Goal: Information Seeking & Learning: Learn about a topic

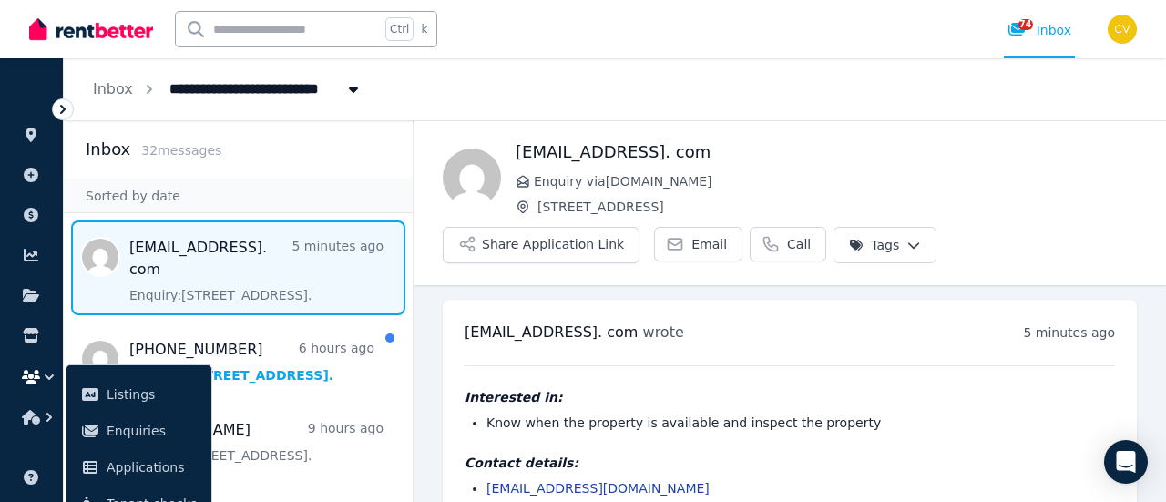
scroll to position [53, 0]
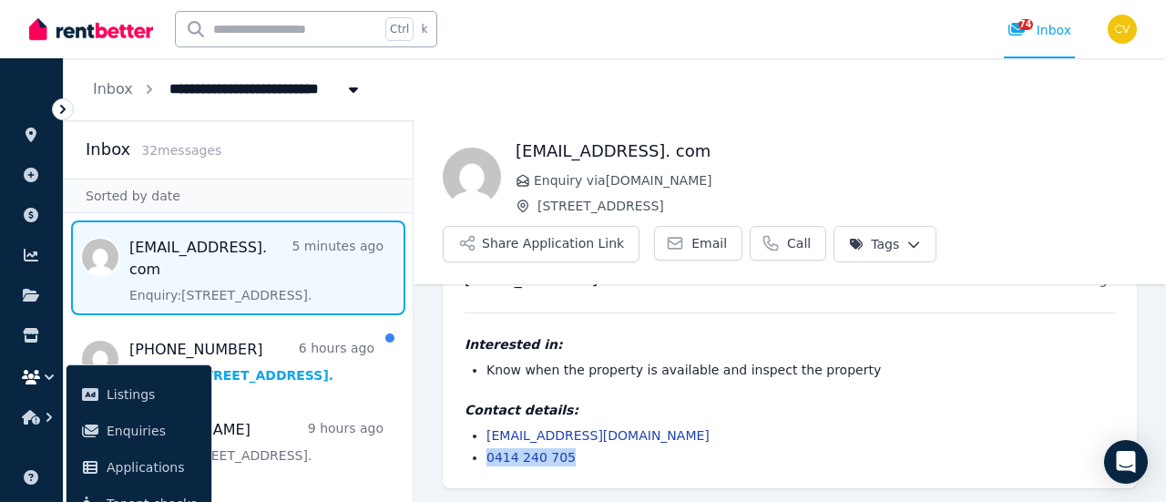
drag, startPoint x: 643, startPoint y: 455, endPoint x: 486, endPoint y: 460, distance: 156.8
click at [486, 460] on li "0414 240 705" at bounding box center [800, 457] width 628 height 18
click at [871, 370] on li "Know when the property is available and inspect the property" at bounding box center [800, 370] width 628 height 18
click at [701, 385] on div "Interested in: Know when the property is available and inspect the property Con…" at bounding box center [790, 389] width 650 height 154
click at [800, 361] on li "Know when the property is available and inspect the property" at bounding box center [800, 370] width 628 height 18
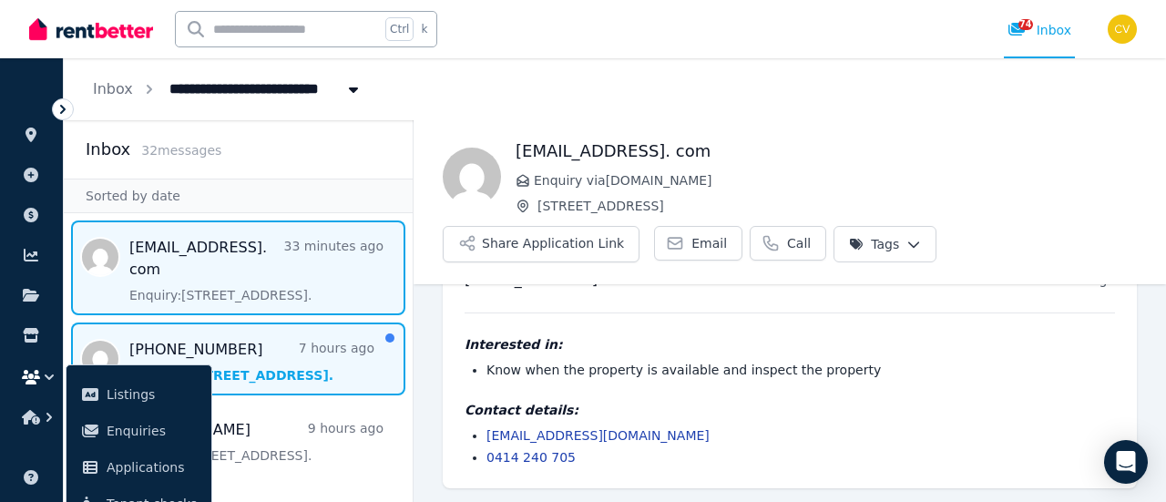
click at [297, 338] on span "Message list" at bounding box center [238, 358] width 349 height 73
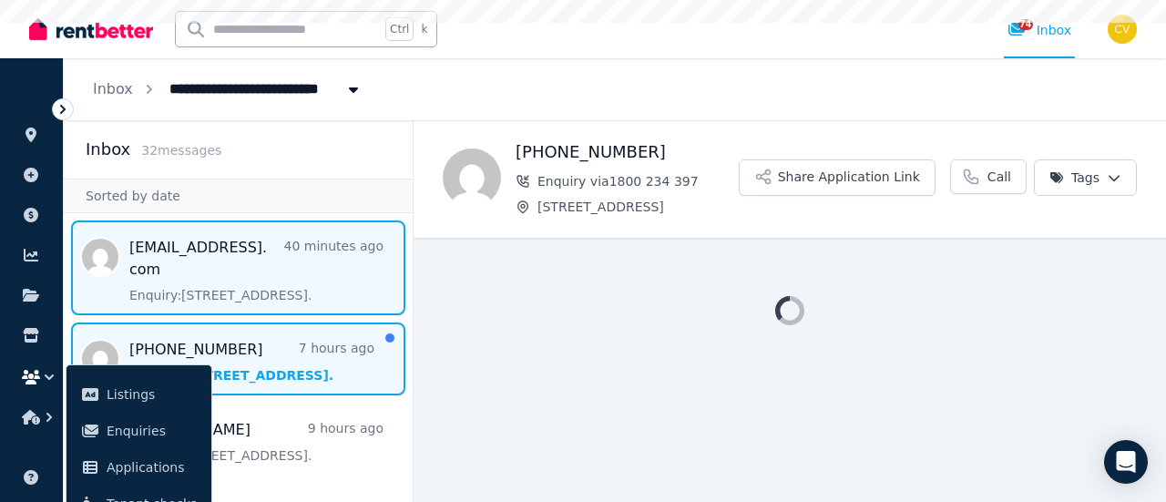
click at [293, 284] on span "Message list" at bounding box center [238, 267] width 349 height 95
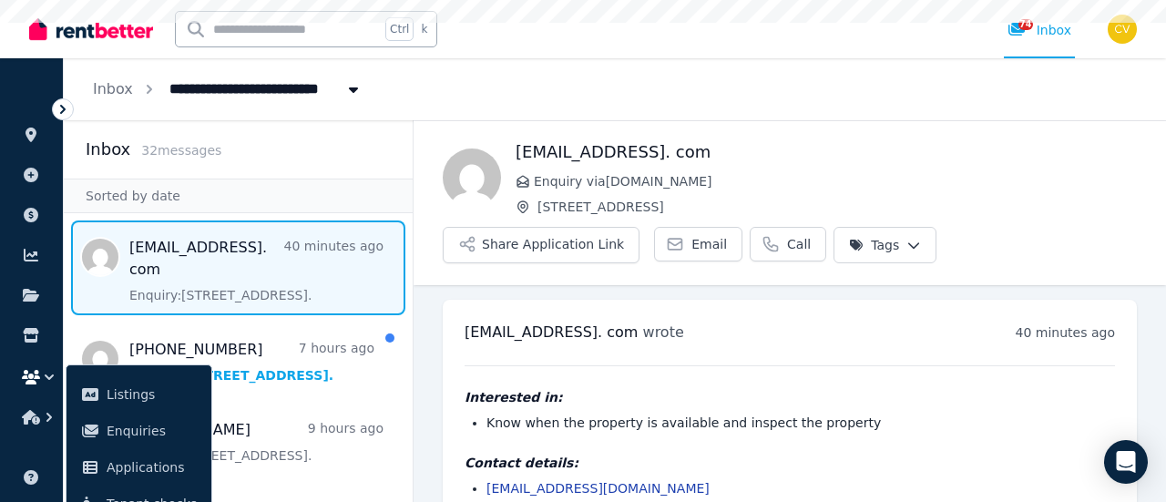
scroll to position [53, 0]
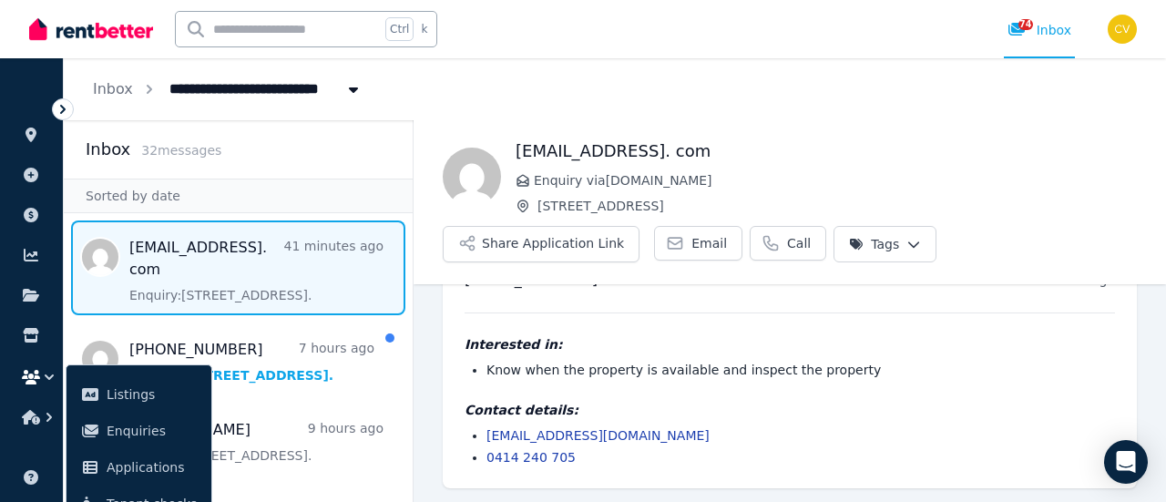
click at [884, 329] on div "Interested in: Know when the property is available and inspect the property Con…" at bounding box center [790, 389] width 650 height 154
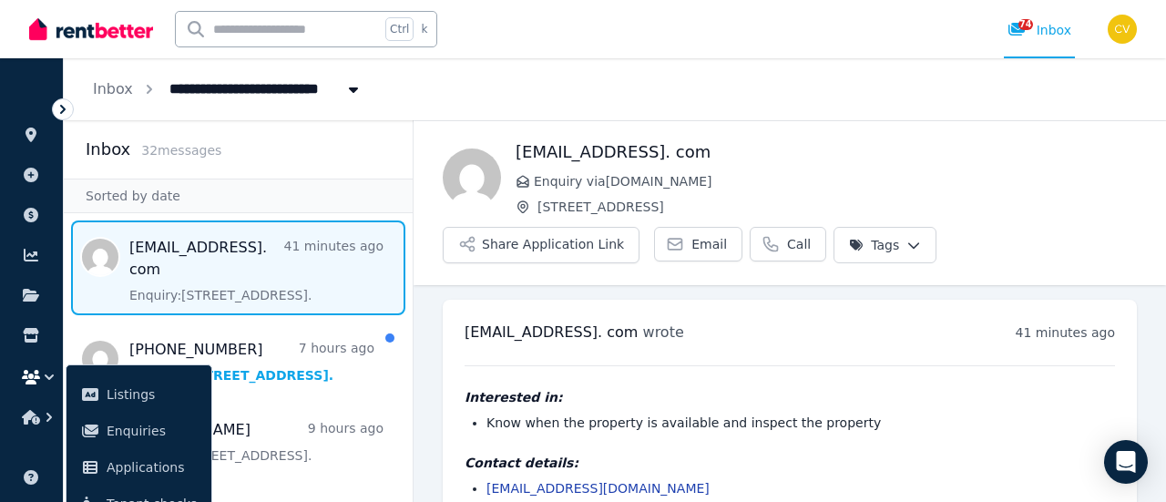
click at [873, 383] on div "Interested in: Know when the property is available and inspect the property Con…" at bounding box center [790, 442] width 650 height 154
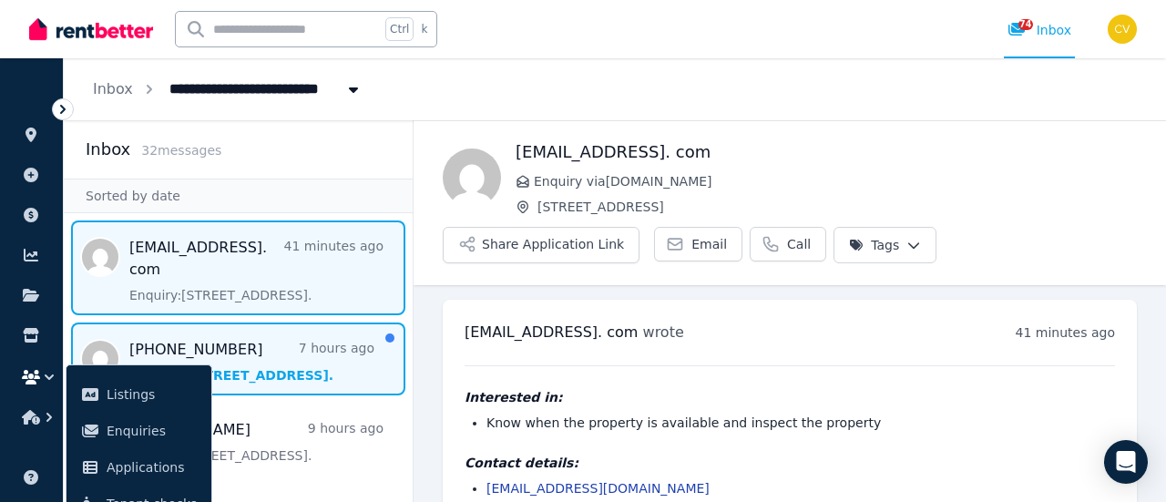
click at [301, 365] on span "Message list" at bounding box center [238, 358] width 349 height 73
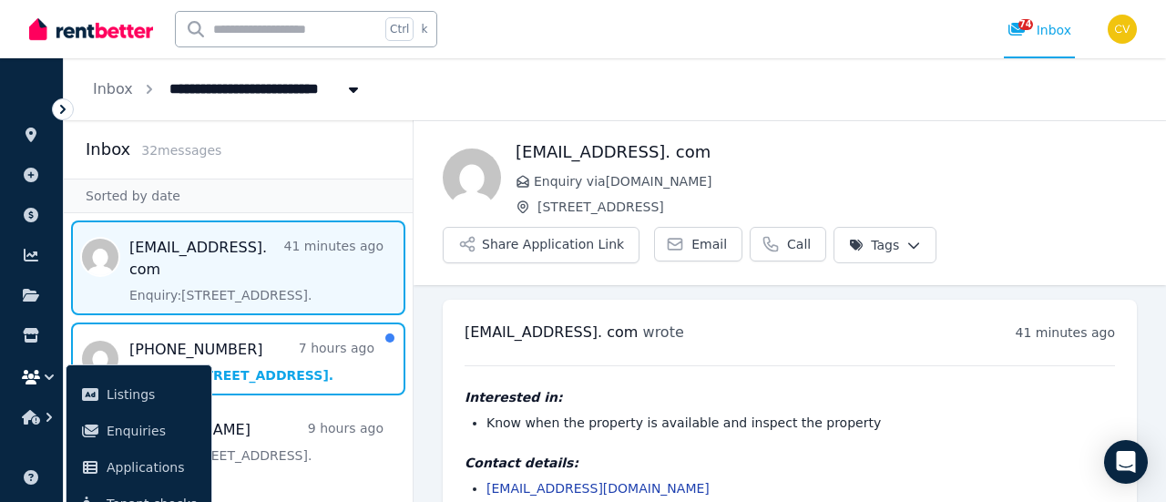
scroll to position [103, 0]
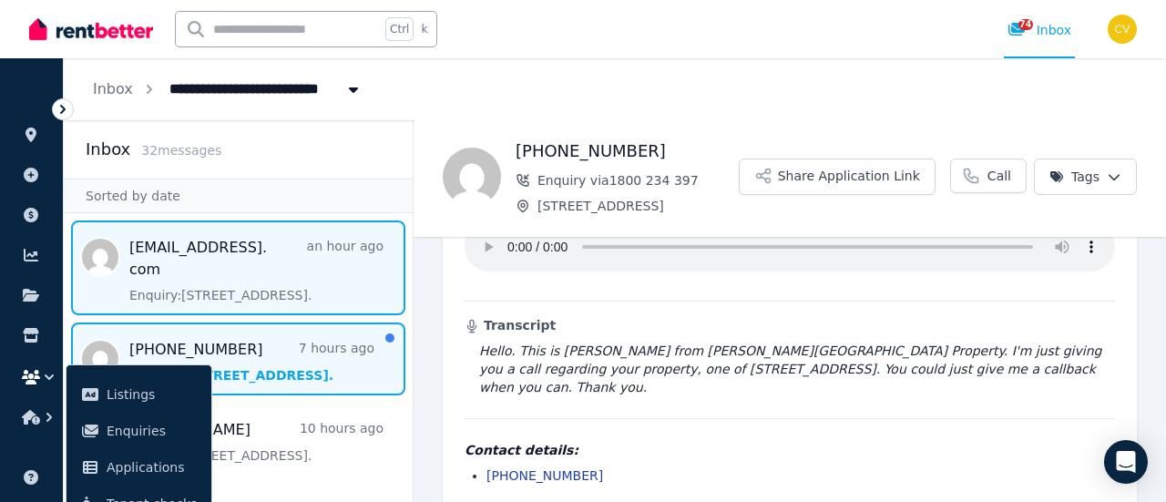
click at [281, 293] on span "Message list" at bounding box center [238, 267] width 349 height 95
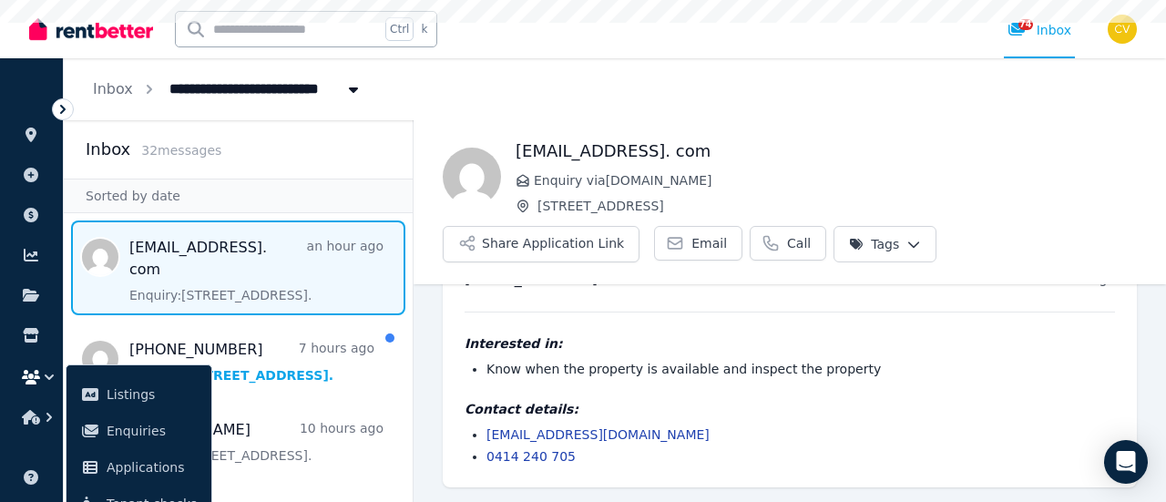
scroll to position [53, 0]
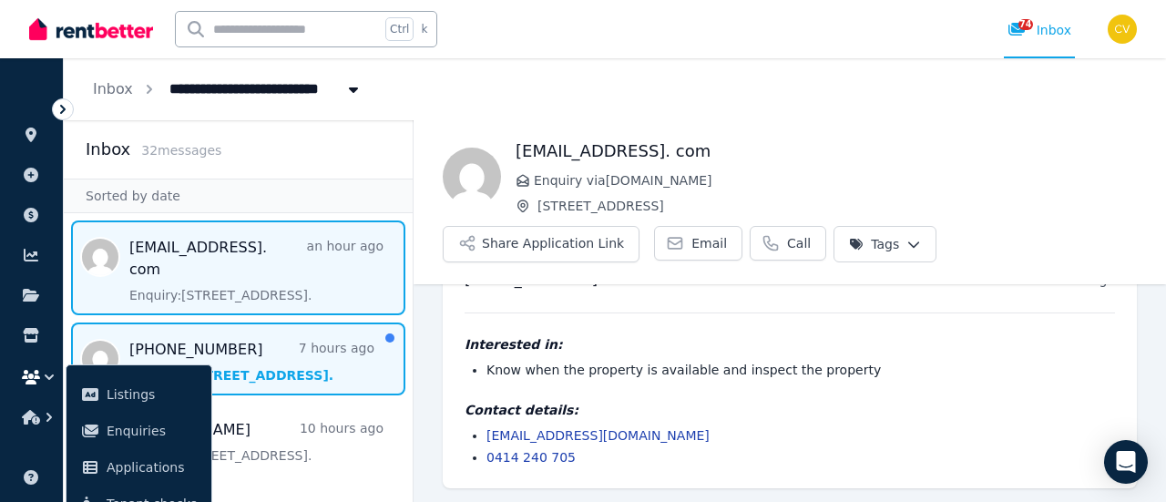
click at [289, 385] on span "Message list" at bounding box center [238, 358] width 349 height 73
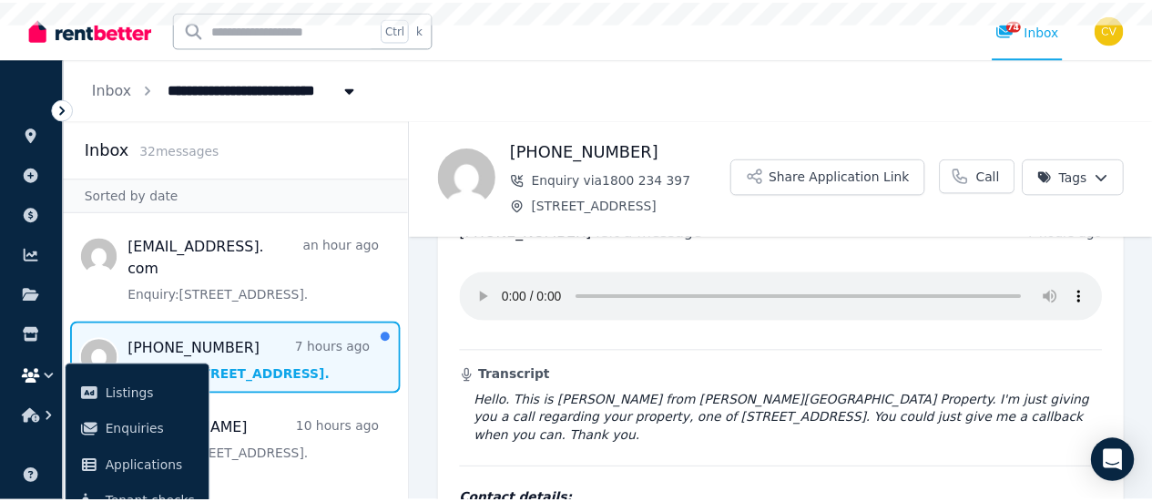
scroll to position [103, 0]
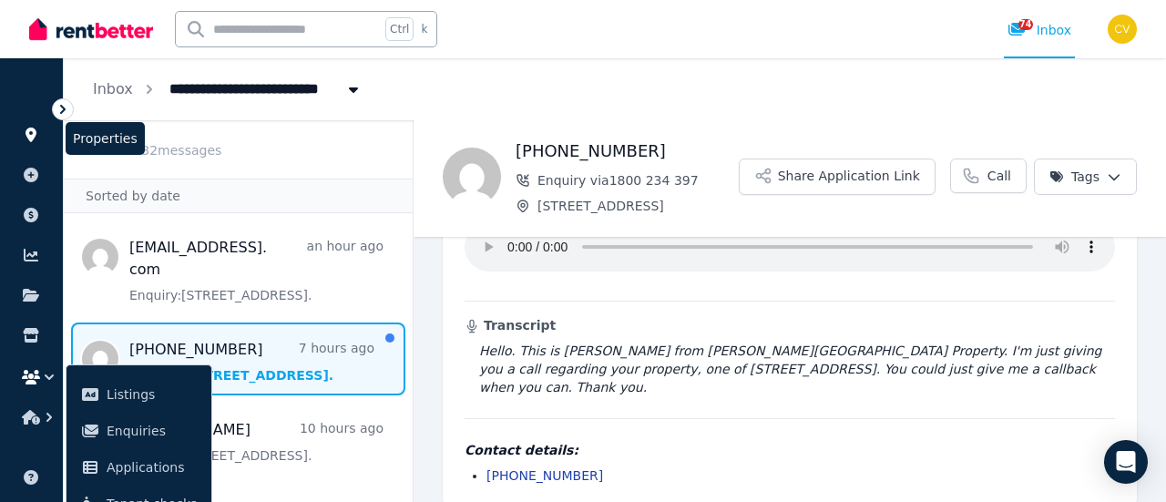
click at [22, 134] on icon at bounding box center [31, 135] width 18 height 15
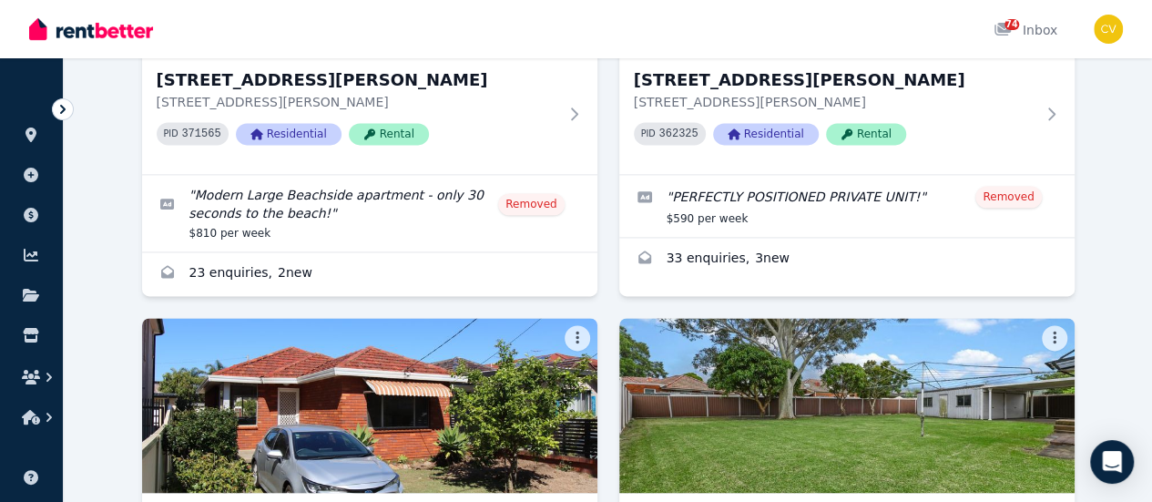
scroll to position [1548, 0]
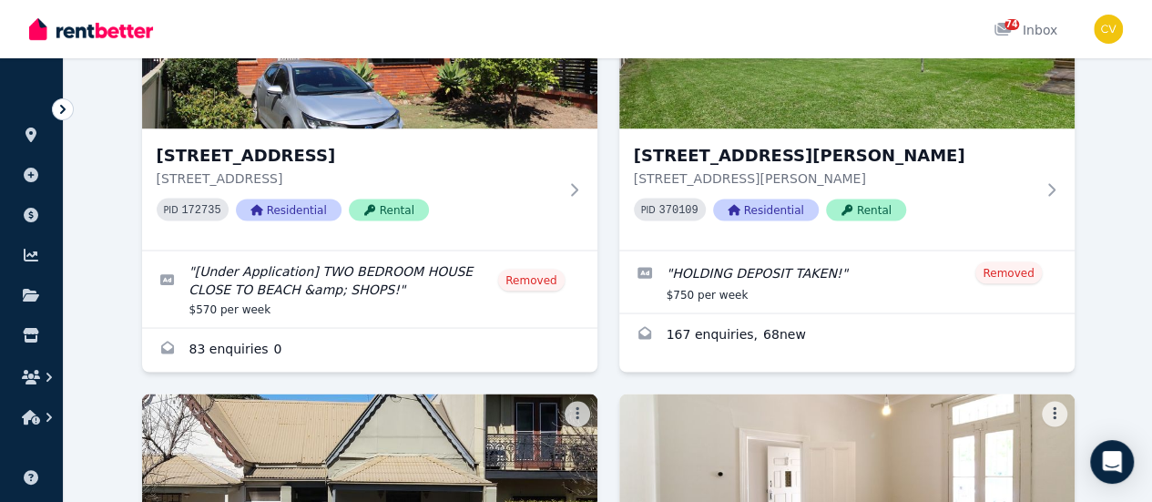
click at [782, 237] on div "1/1 Fenton Avenue, Maroubra 1/1 Fenton Avenue, Maroubra NSW 2035 PID 201391 Res…" at bounding box center [608, 169] width 933 height 3043
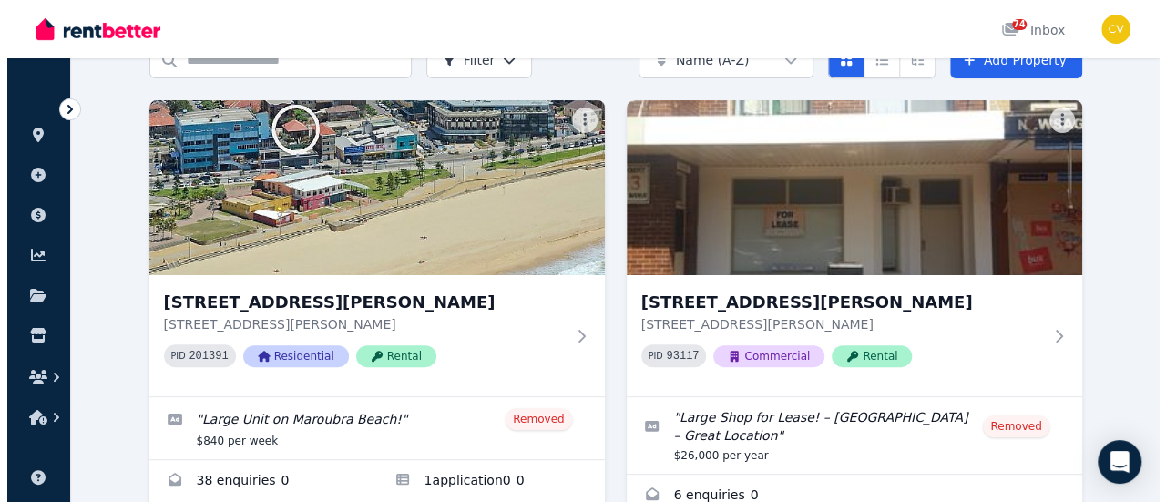
scroll to position [0, 0]
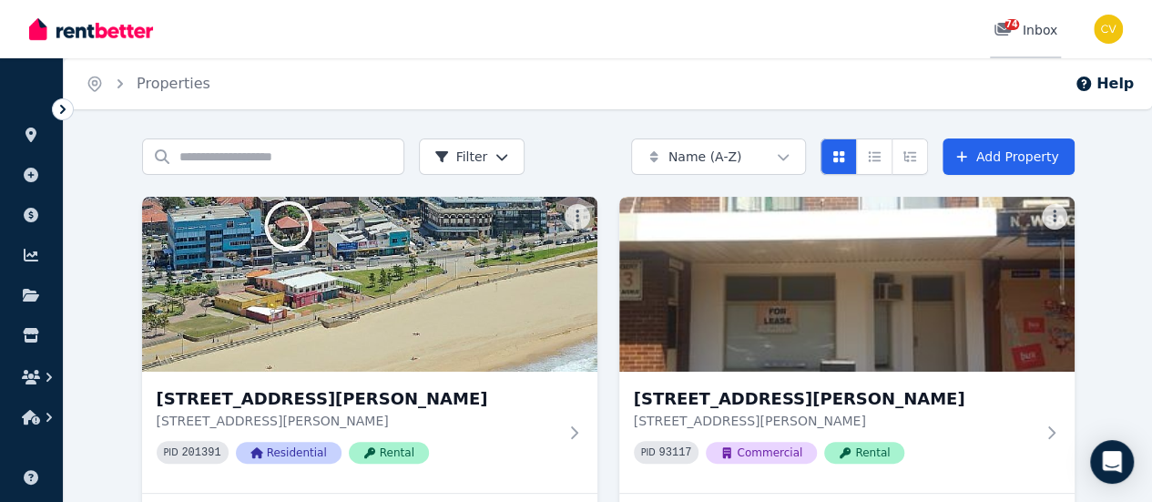
click at [1011, 45] on link "74 Inbox" at bounding box center [1025, 29] width 71 height 58
